Goal: Task Accomplishment & Management: Manage account settings

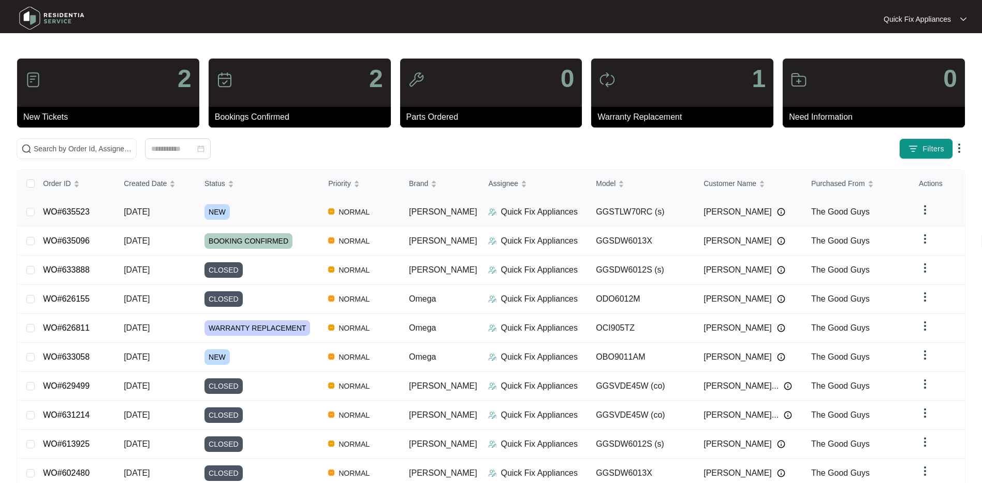
click at [76, 208] on link "WO#635523" at bounding box center [66, 211] width 47 height 9
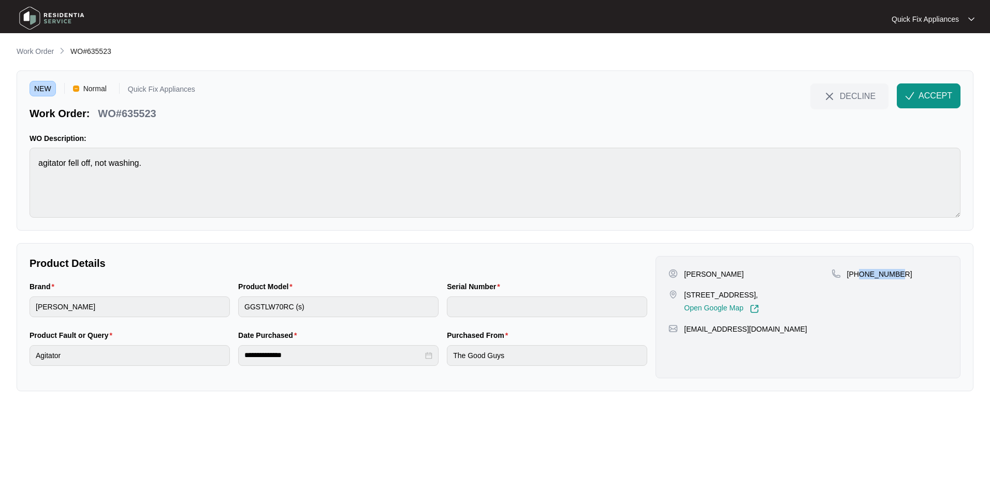
drag, startPoint x: 860, startPoint y: 273, endPoint x: 901, endPoint y: 273, distance: 40.9
click at [901, 273] on div "[PHONE_NUMBER]" at bounding box center [890, 274] width 116 height 10
copy p "421387396"
drag, startPoint x: 160, startPoint y: 113, endPoint x: 122, endPoint y: 110, distance: 38.4
click at [122, 110] on div "WO#635523" at bounding box center [127, 112] width 66 height 18
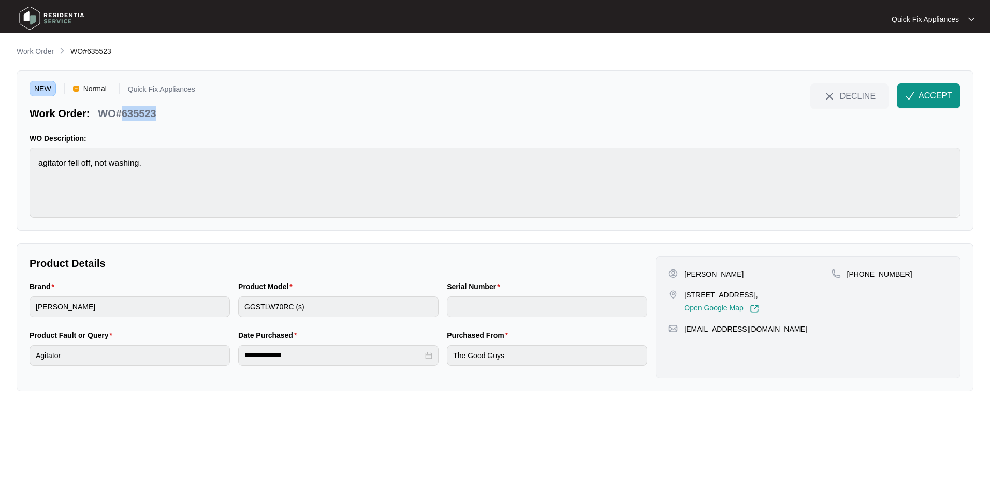
copy p "635523"
drag, startPoint x: 904, startPoint y: 274, endPoint x: 858, endPoint y: 273, distance: 45.6
click at [858, 273] on div "[PHONE_NUMBER]" at bounding box center [890, 274] width 116 height 10
copy p "421387396"
drag, startPoint x: 759, startPoint y: 329, endPoint x: 686, endPoint y: 333, distance: 72.6
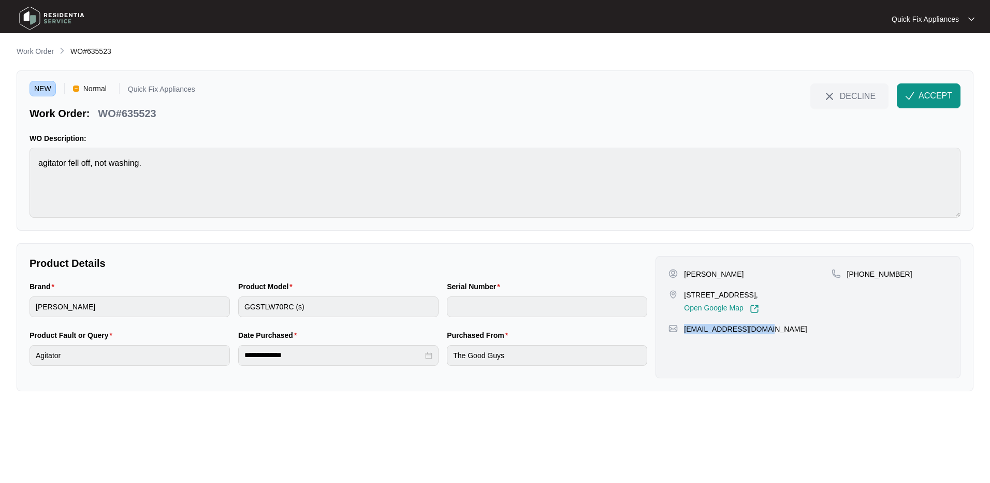
click at [686, 333] on div "[EMAIL_ADDRESS][DOMAIN_NAME]" at bounding box center [808, 329] width 279 height 10
copy p "[EMAIL_ADDRESS][DOMAIN_NAME]"
click at [935, 93] on span "ACCEPT" at bounding box center [936, 96] width 34 height 12
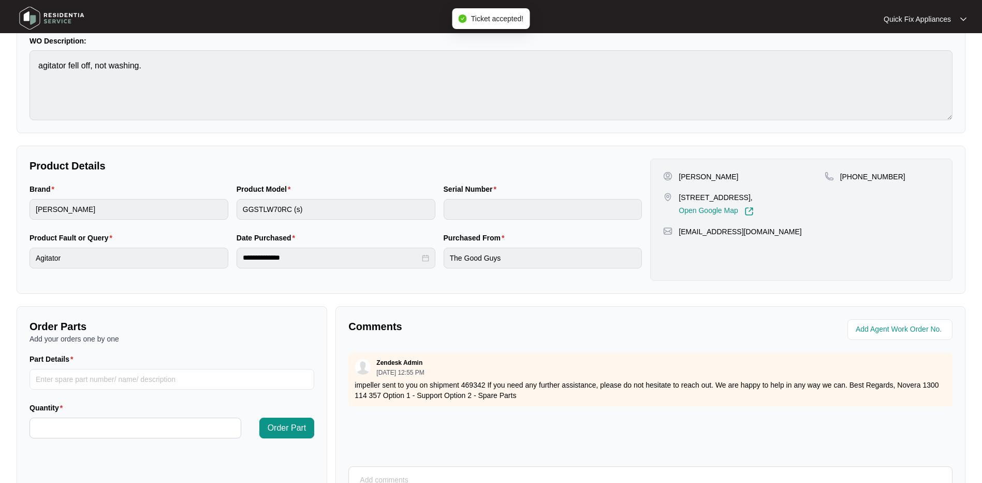
scroll to position [104, 0]
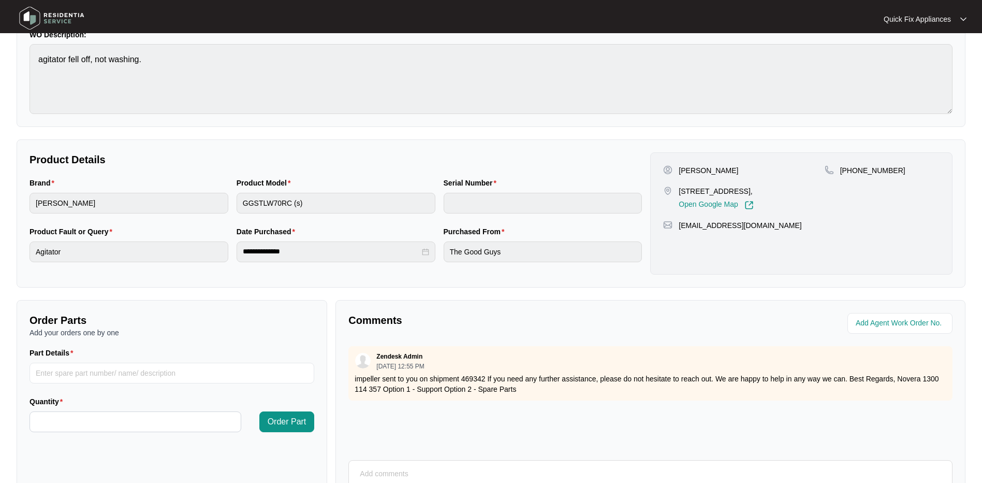
click at [513, 383] on p "impeller sent to you on shipment 469342 If you need any further assistance, ple…" at bounding box center [651, 383] width 592 height 21
drag, startPoint x: 484, startPoint y: 376, endPoint x: 352, endPoint y: 376, distance: 132.1
click at [352, 376] on div "Zendesk Admin [DATE] 12:55 PM impeller sent to you on shipment 469342 If you ne…" at bounding box center [651, 373] width 604 height 54
copy p "impeller sent to you on shipment 469342"
click at [794, 375] on p "impeller sent to you on shipment 469342 If you need any further assistance, ple…" at bounding box center [651, 383] width 592 height 21
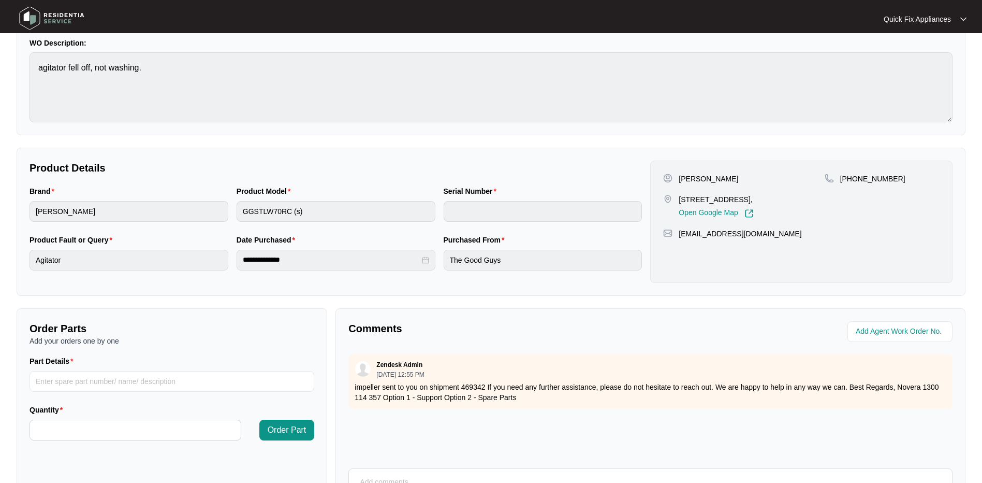
scroll to position [0, 0]
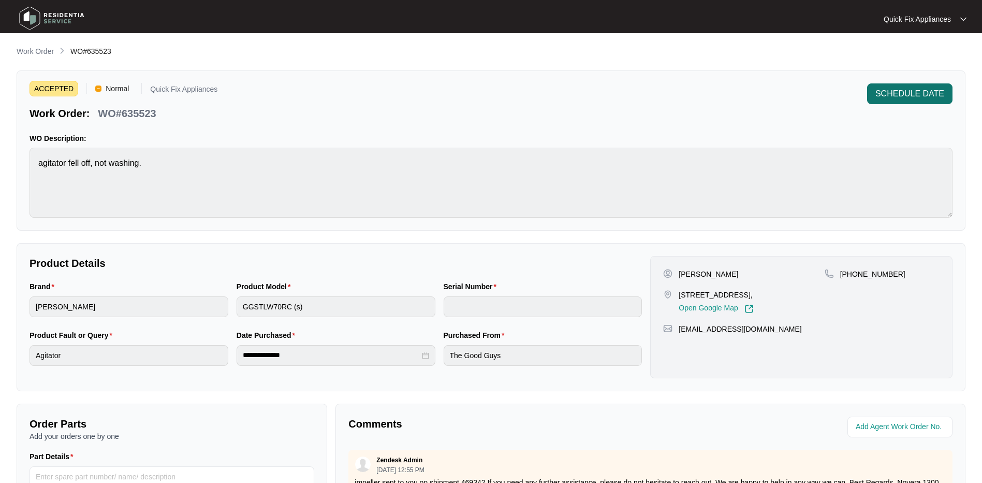
click at [917, 93] on span "SCHEDULE DATE" at bounding box center [910, 94] width 69 height 12
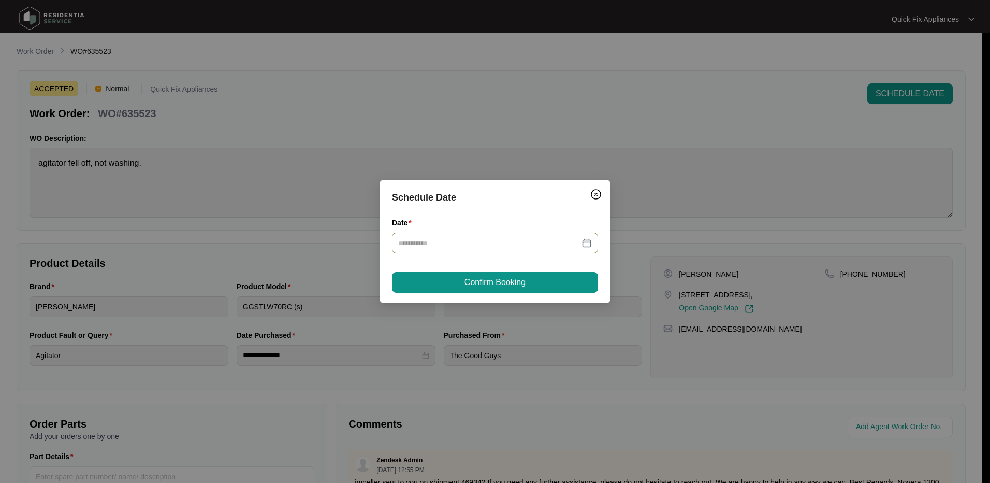
click at [587, 240] on div at bounding box center [495, 242] width 194 height 11
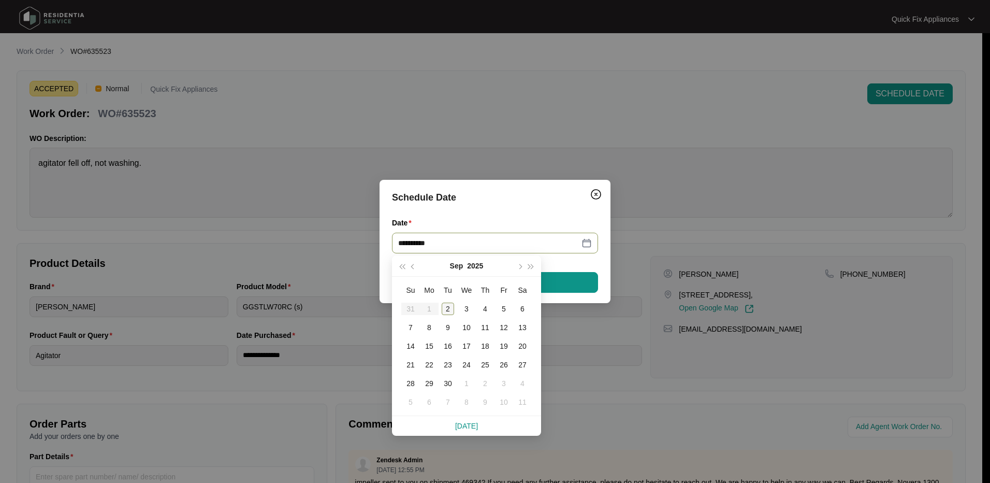
type input "**********"
click at [506, 328] on div "12" at bounding box center [504, 327] width 12 height 12
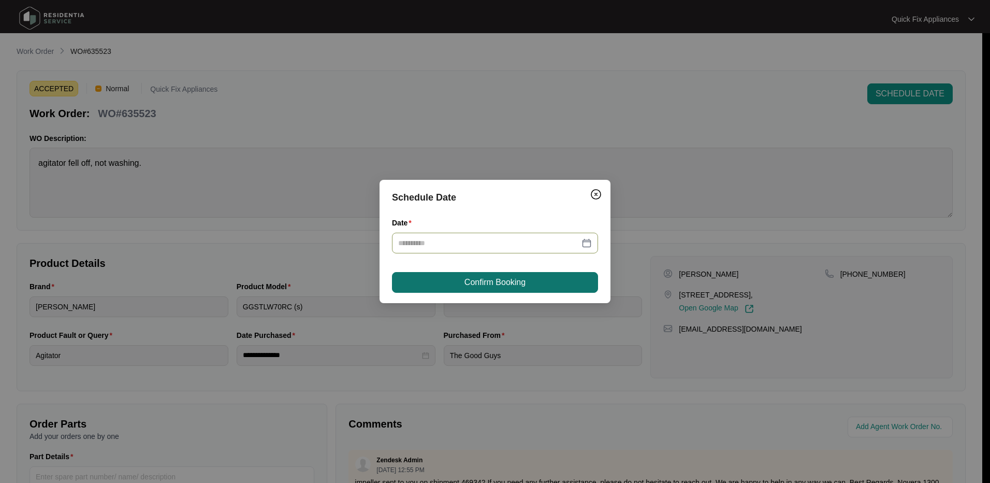
type input "**********"
click at [570, 286] on button "Confirm Booking" at bounding box center [495, 282] width 206 height 21
